Goal: Task Accomplishment & Management: Use online tool/utility

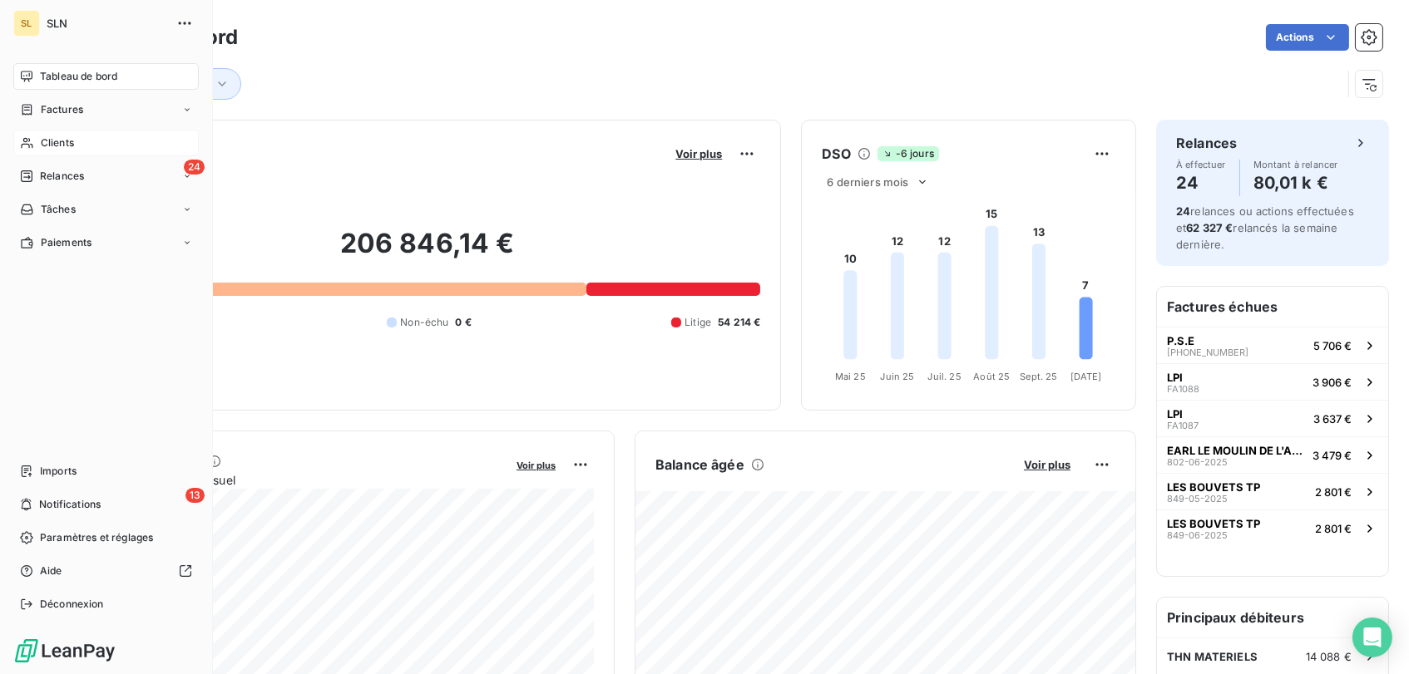
click at [48, 141] on span "Clients" at bounding box center [57, 143] width 33 height 15
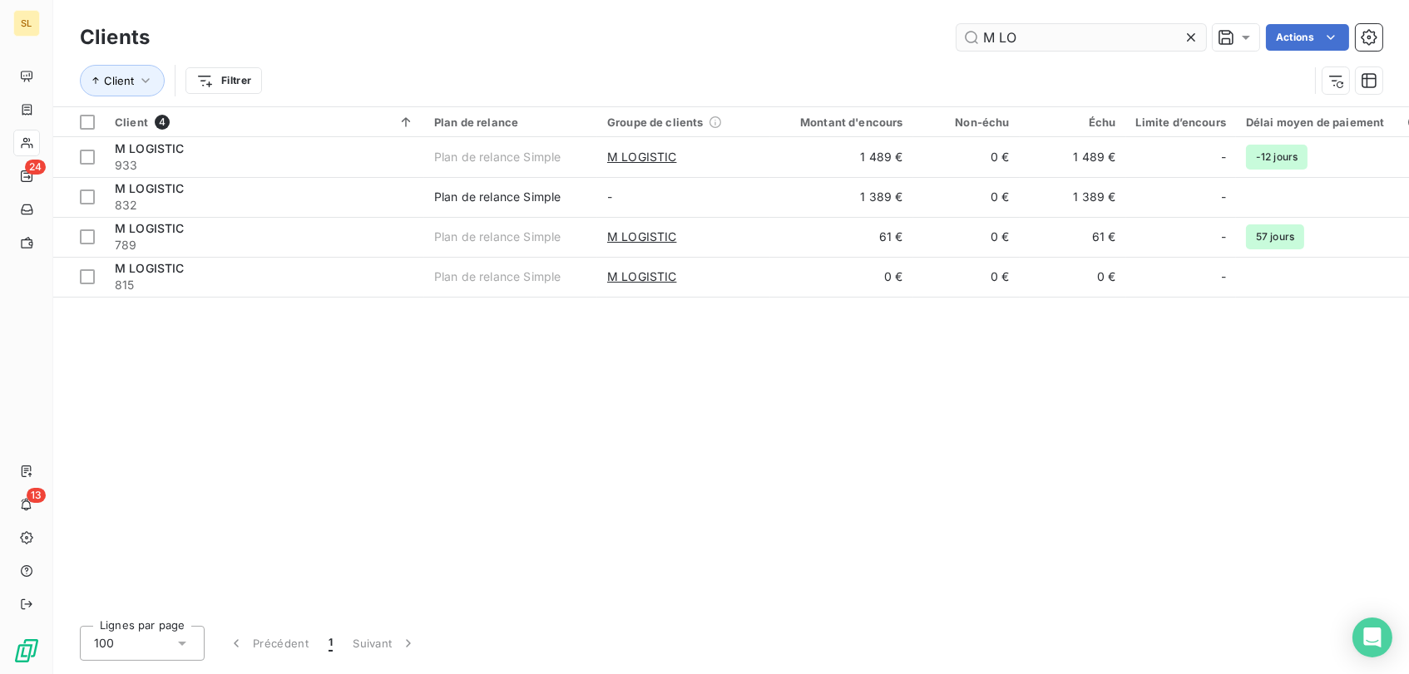
type input "M LO"
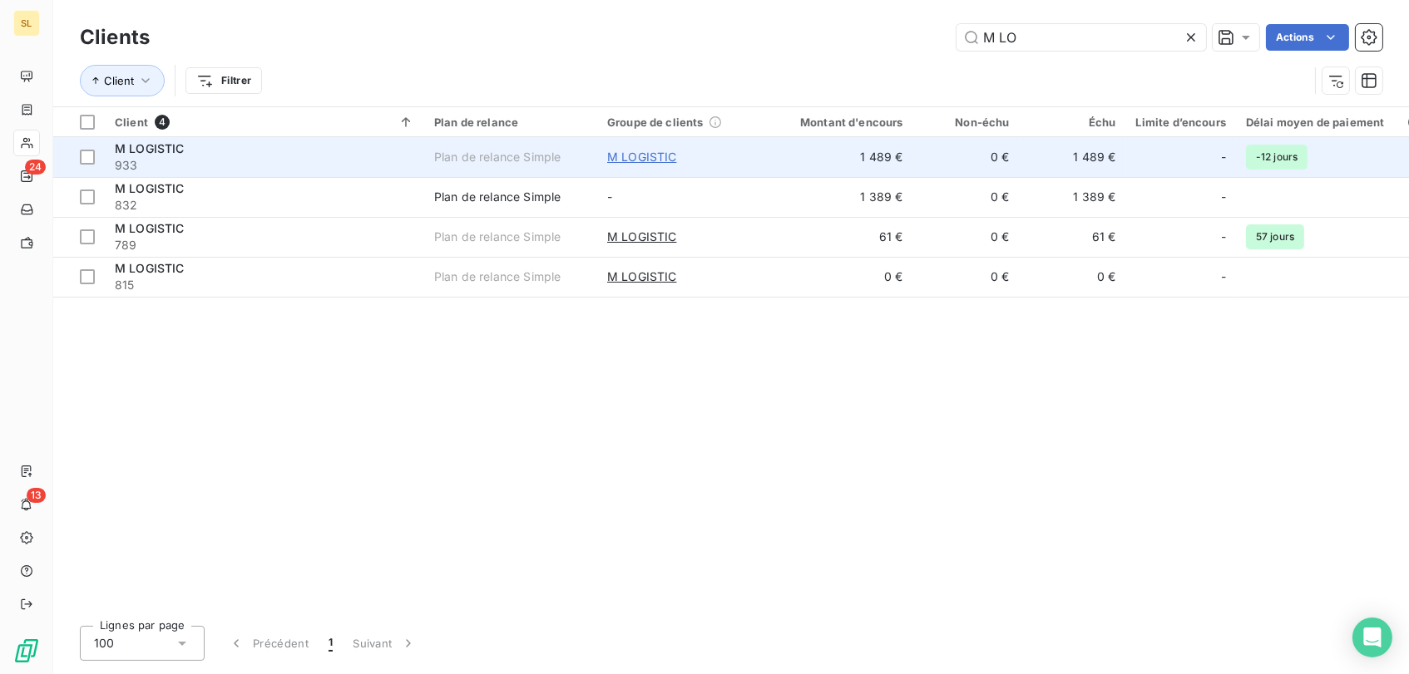
click at [614, 155] on span "M LOGISTIC" at bounding box center [642, 157] width 70 height 17
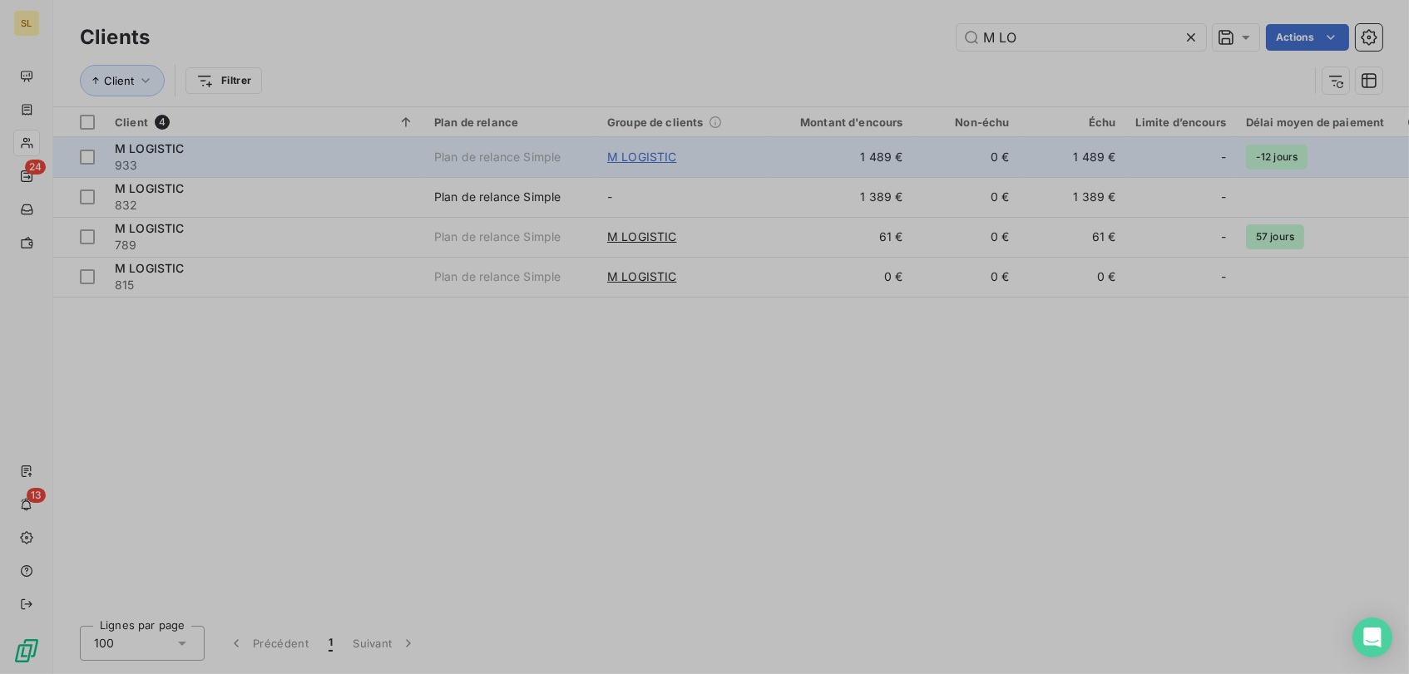
type input "M LOGISTIC"
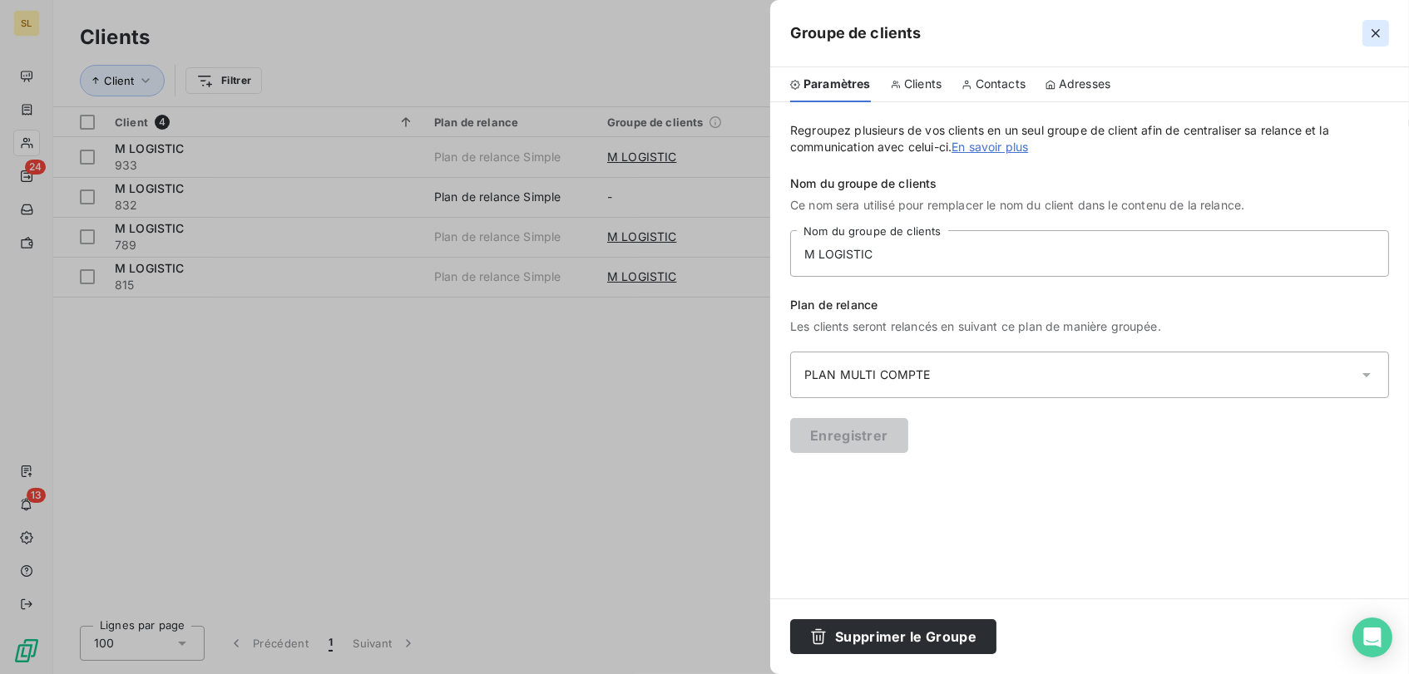
click at [1383, 37] on icon "button" at bounding box center [1375, 33] width 17 height 17
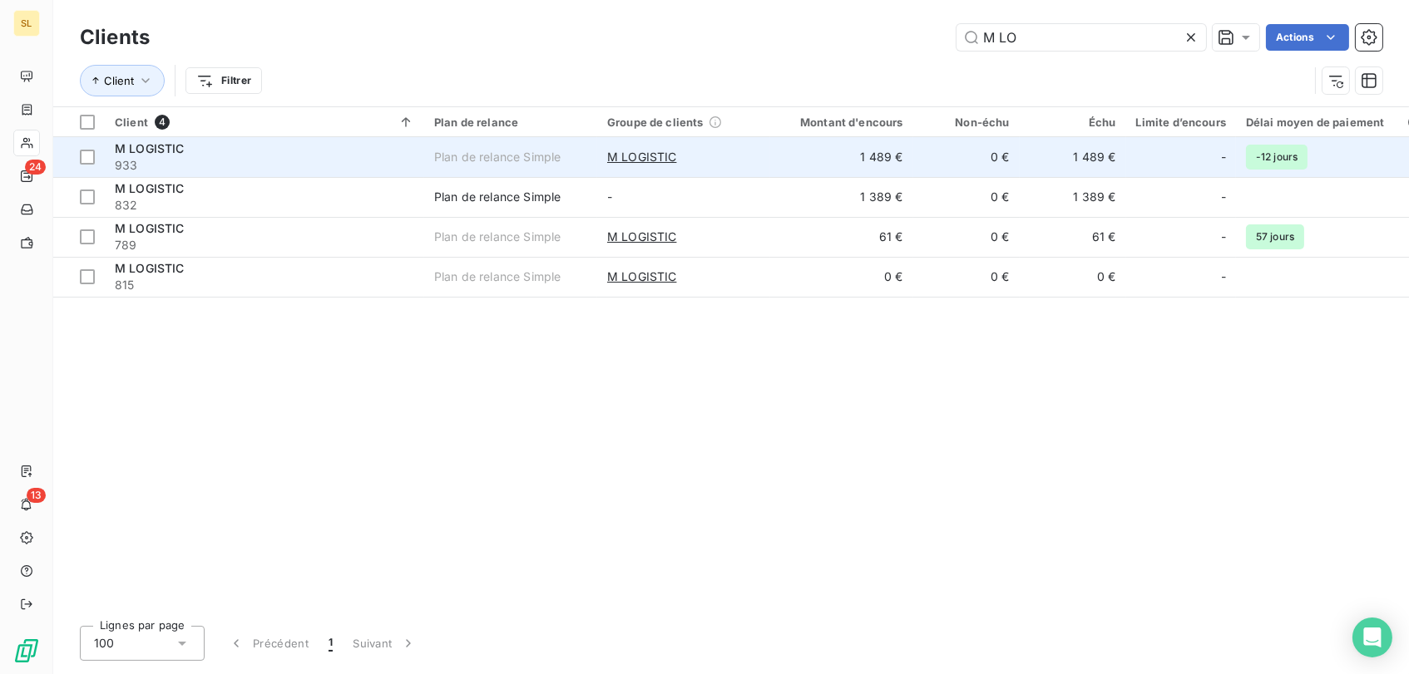
click at [131, 145] on span "M LOGISTIC" at bounding box center [150, 148] width 70 height 14
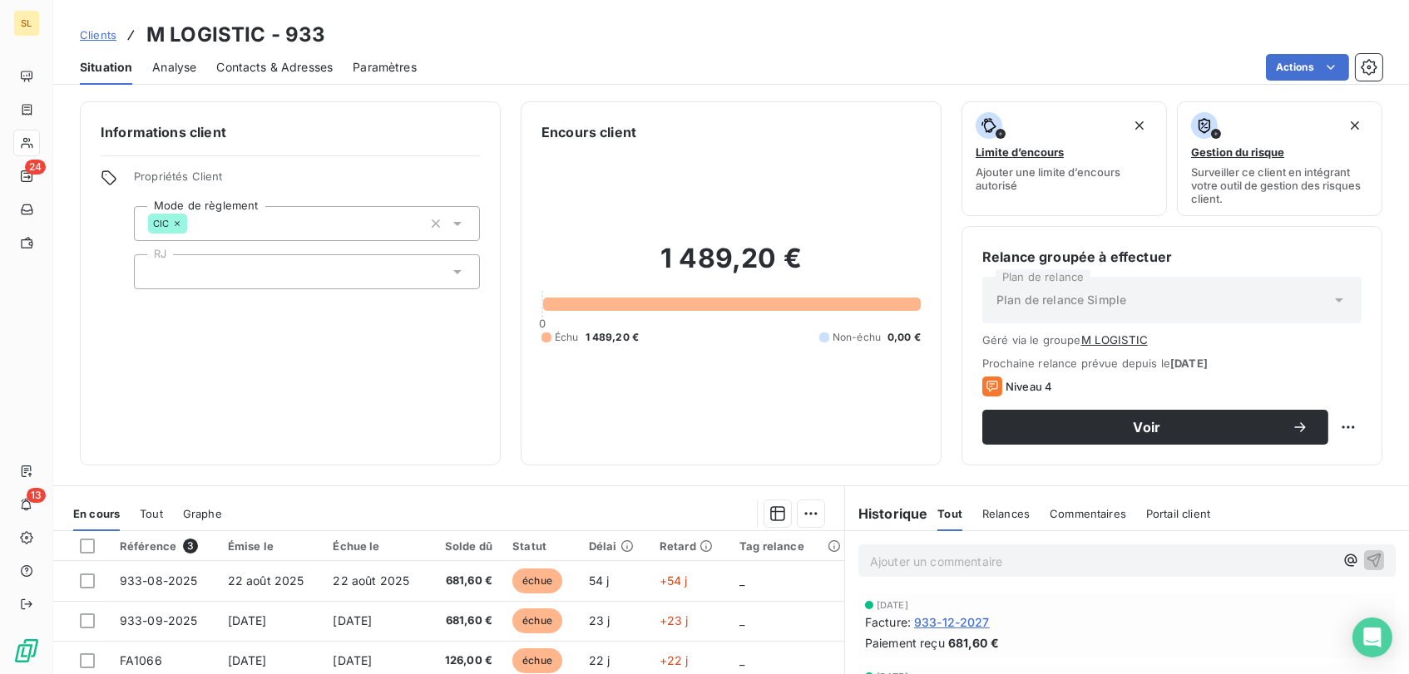
click at [86, 36] on span "Clients" at bounding box center [98, 34] width 37 height 13
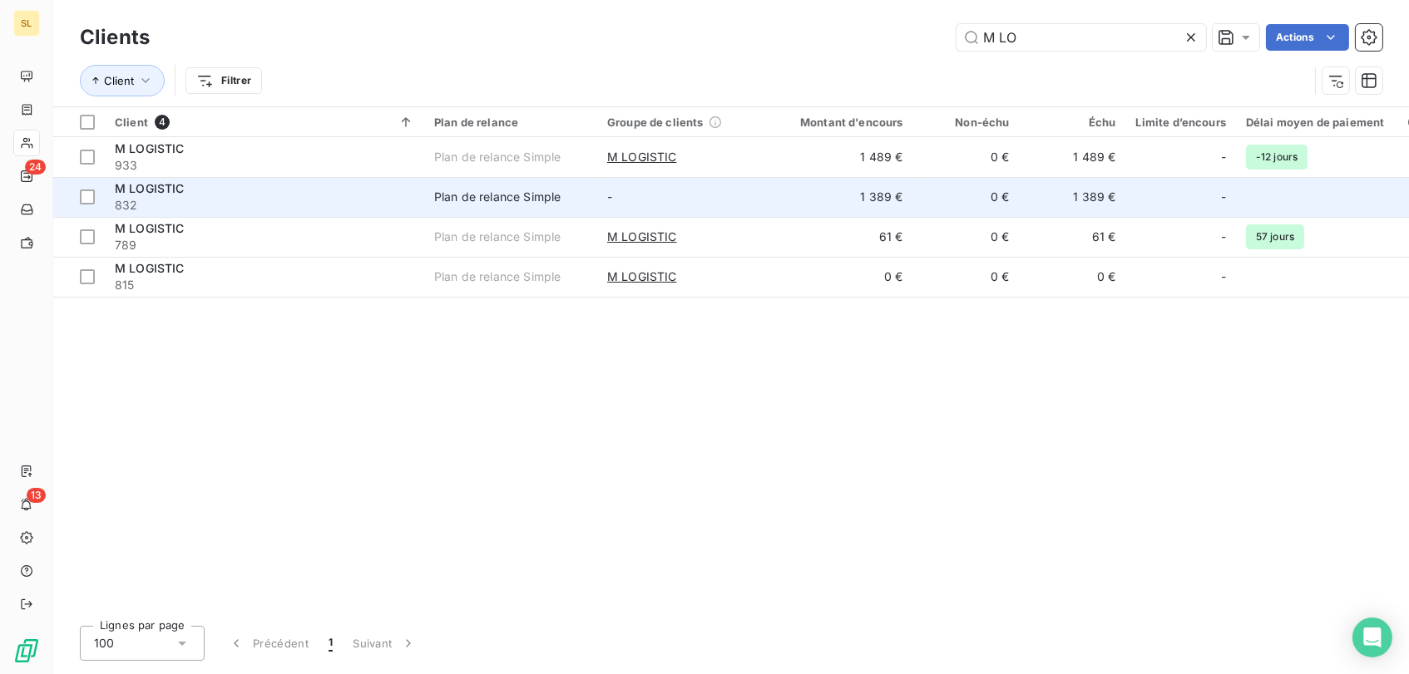
click at [116, 197] on span "832" at bounding box center [264, 205] width 299 height 17
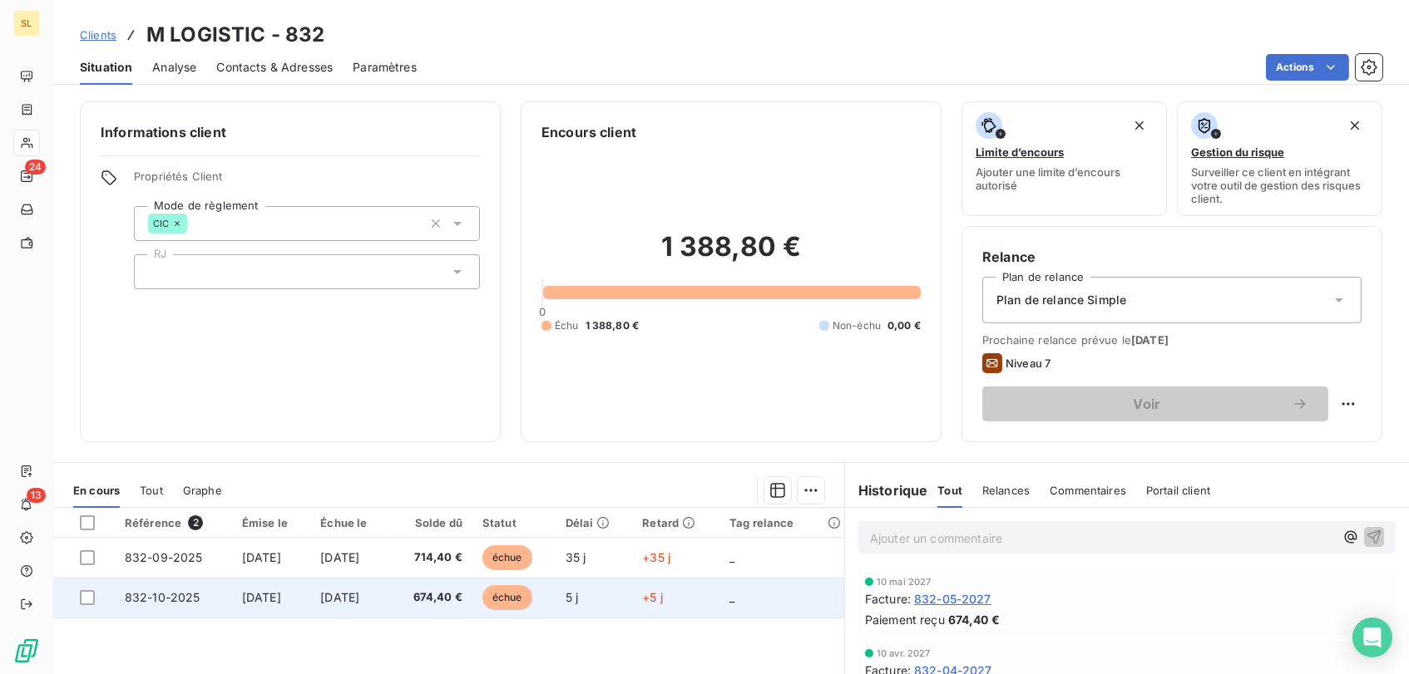
click at [532, 590] on span "échue" at bounding box center [507, 597] width 50 height 25
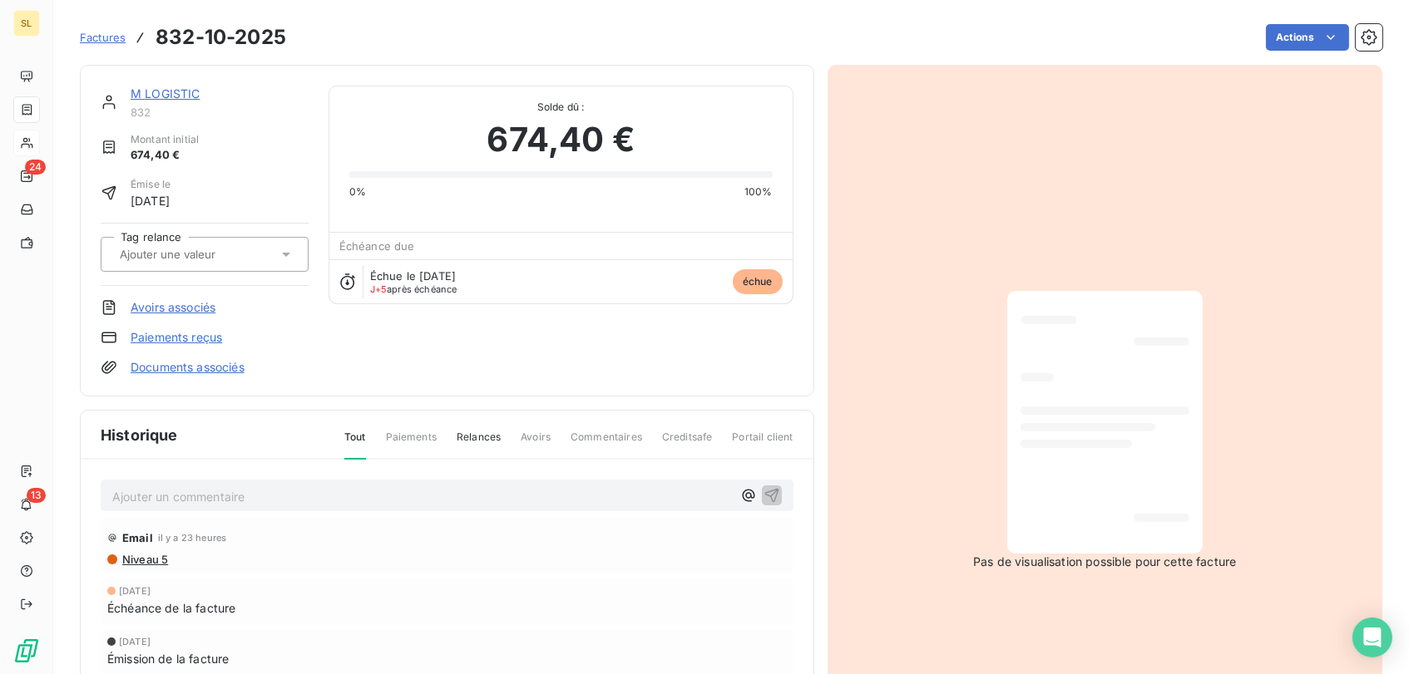
click at [192, 329] on link "Paiements reçus" at bounding box center [176, 337] width 91 height 17
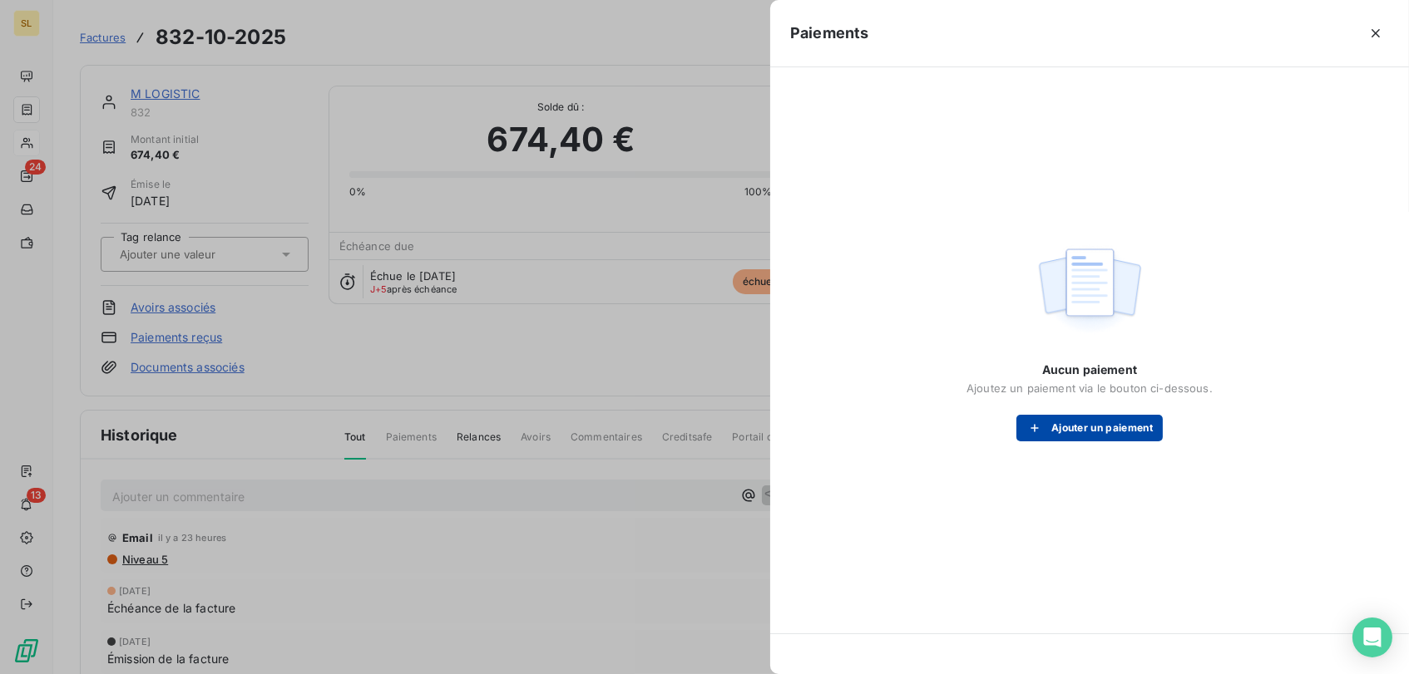
click at [1073, 427] on button "Ajouter un paiement" at bounding box center [1089, 428] width 146 height 27
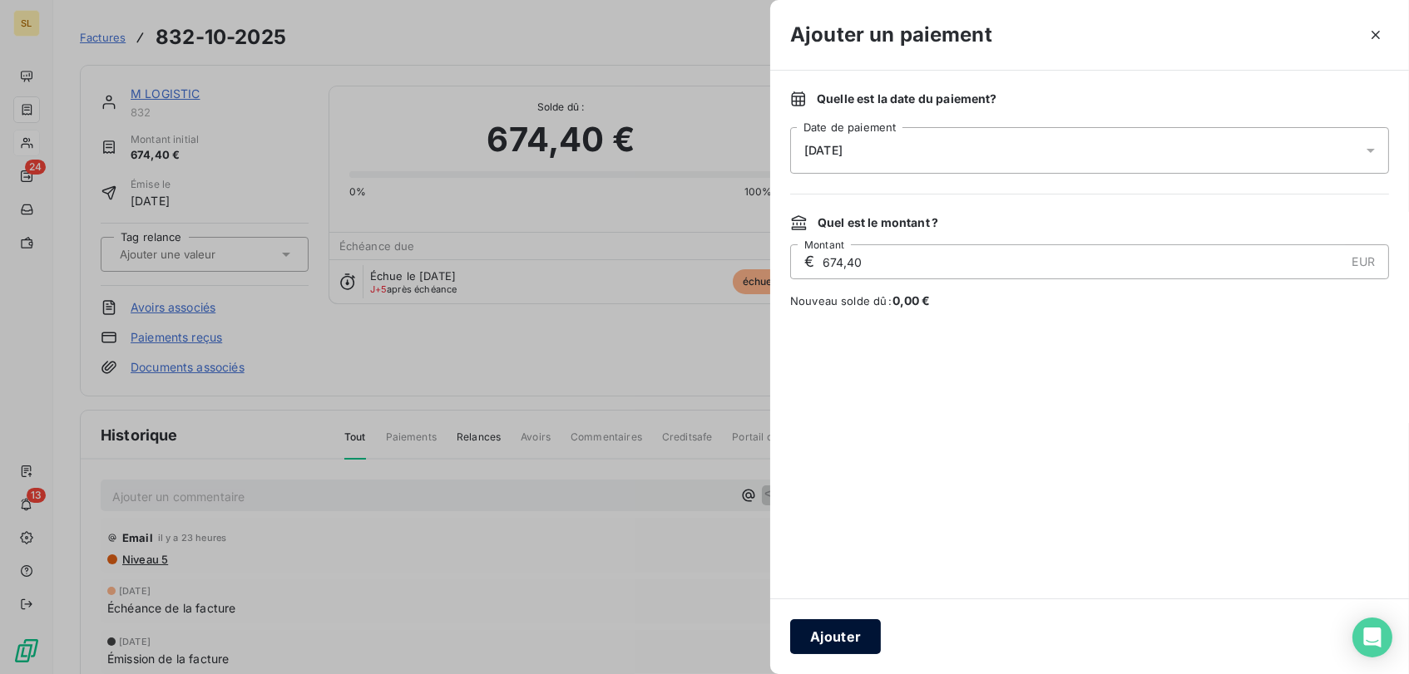
click at [856, 640] on button "Ajouter" at bounding box center [835, 636] width 91 height 35
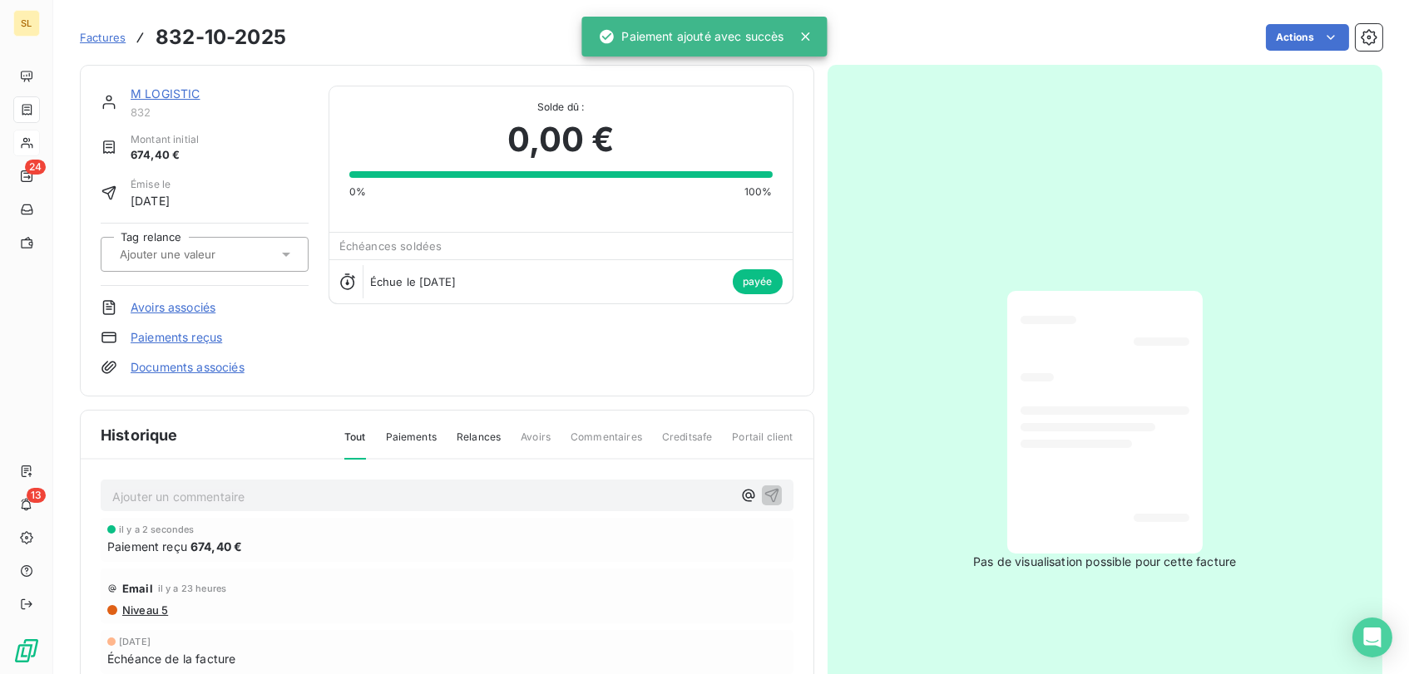
click at [601, 495] on p "Ajouter un commentaire ﻿" at bounding box center [421, 496] width 619 height 21
